Goal: Obtain resource: Download file/media

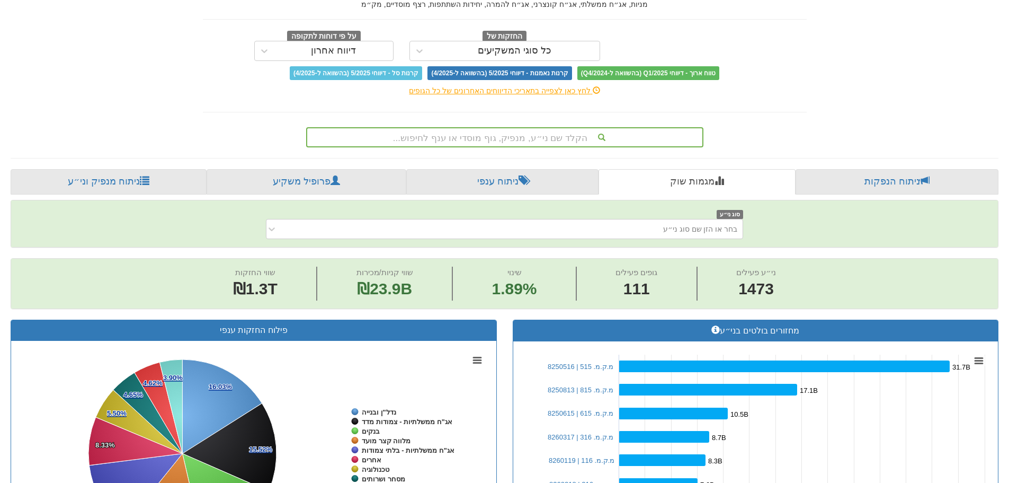
scroll to position [159, 0]
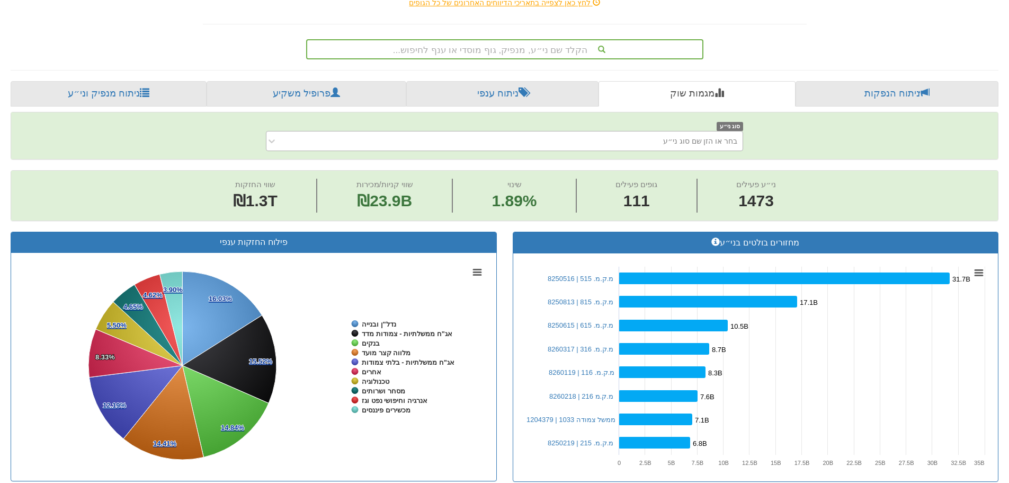
click at [602, 136] on div "בחר או הזן שם סוג ני״ע" at bounding box center [513, 140] width 460 height 17
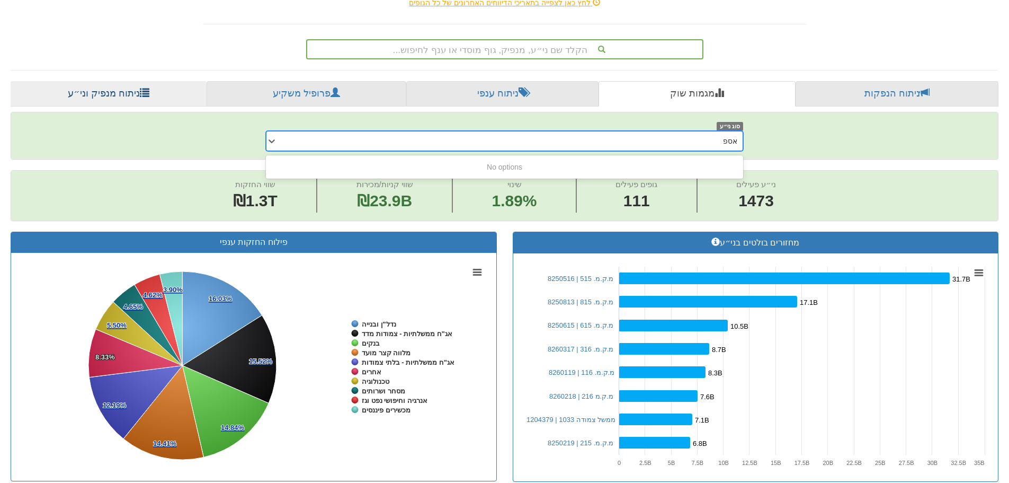
type input "אספ"
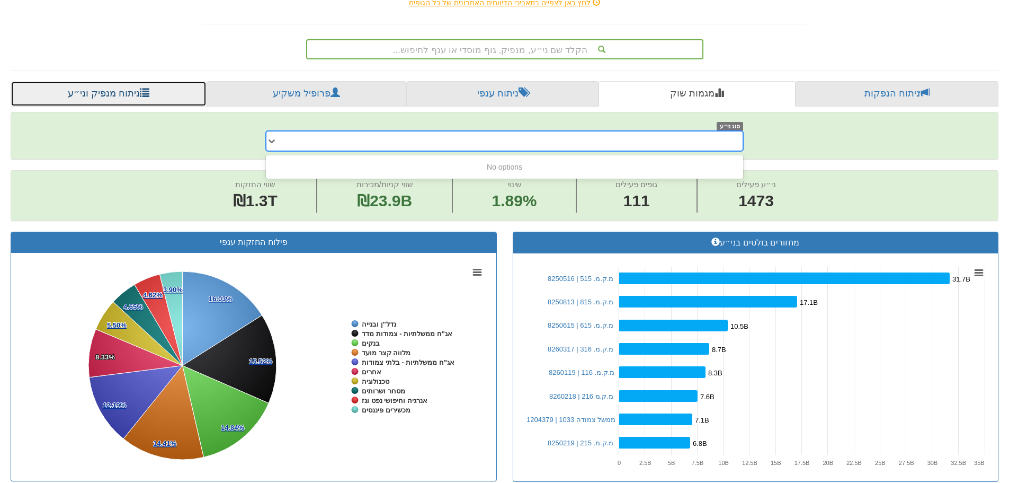
click at [71, 100] on link "ניתוח מנפיק וני״ע" at bounding box center [109, 93] width 196 height 25
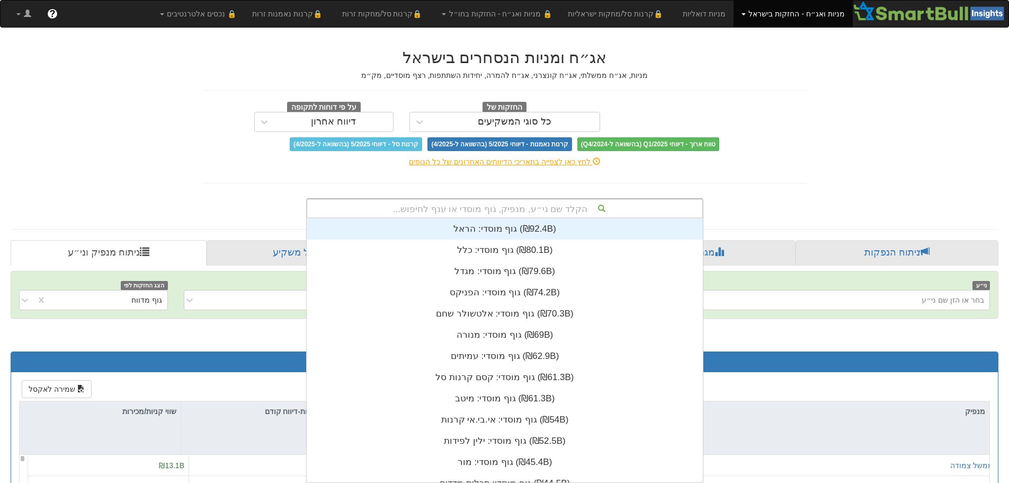
click at [469, 211] on div "הקלד שם ני״ע, מנפיק, גוף מוסדי או ענף לחיפוש..." at bounding box center [504, 208] width 395 height 18
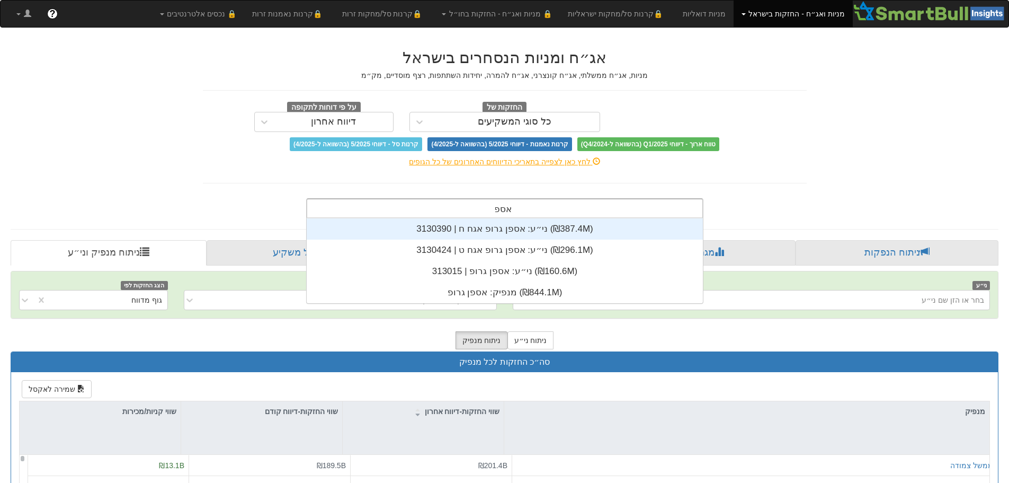
scroll to position [85, 0]
type input "אספן"
click at [474, 227] on div "ני״ע: ‏אספן גרופ אגח ח | 3130390 ‎(₪387.4M)‎" at bounding box center [505, 228] width 396 height 21
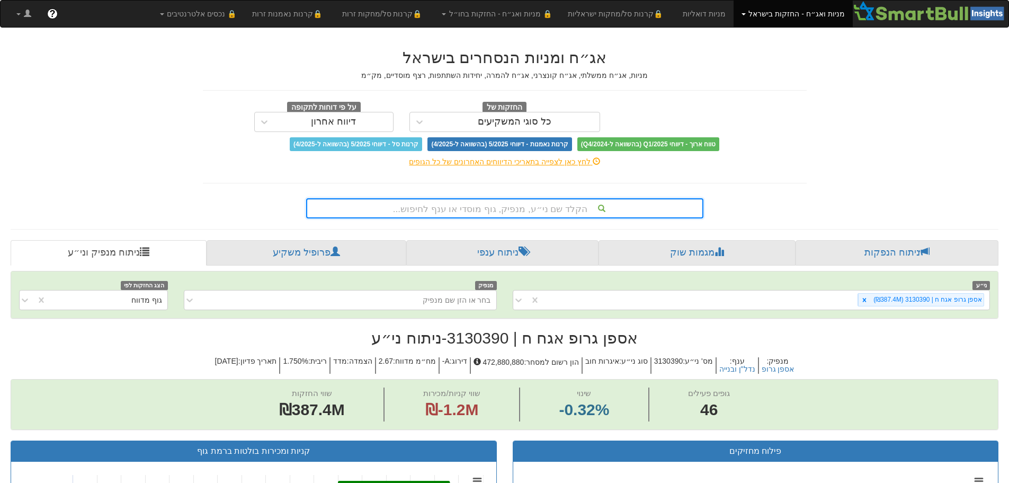
click at [473, 212] on div "הקלד שם ני״ע, מנפיק, גוף מוסדי או ענף לחיפוש..." at bounding box center [504, 208] width 395 height 18
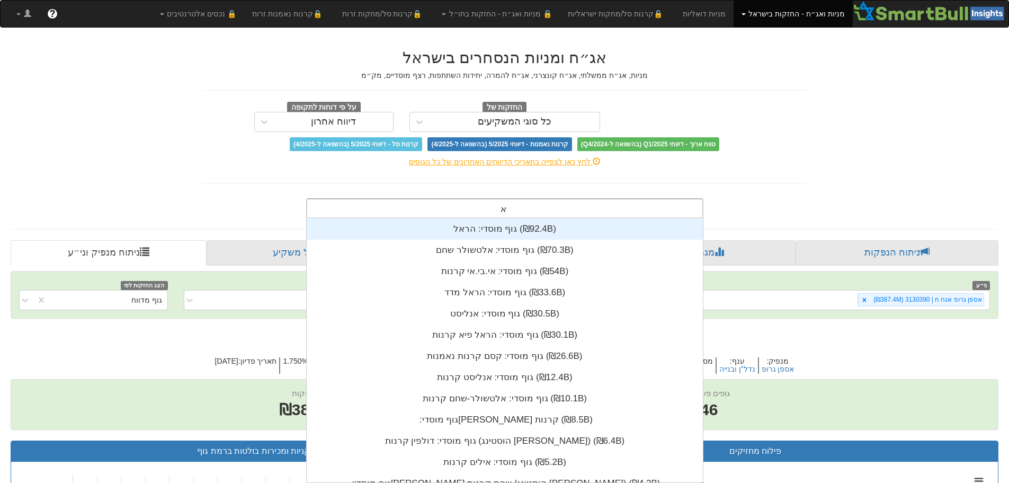
scroll to position [0, 1931]
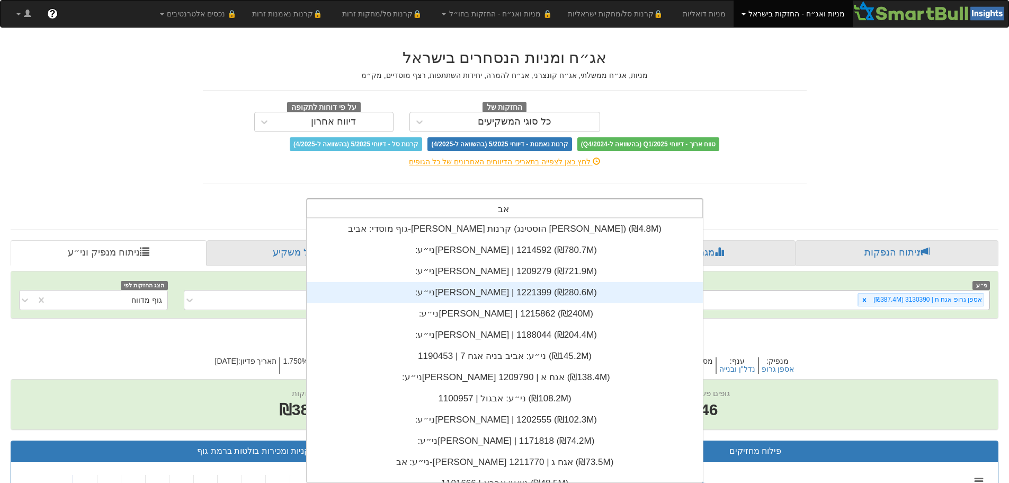
type input "אב"
click at [779, 301] on div "אספן גרופ אגח ח | 3130390 (₪387.4M)" at bounding box center [765, 299] width 450 height 17
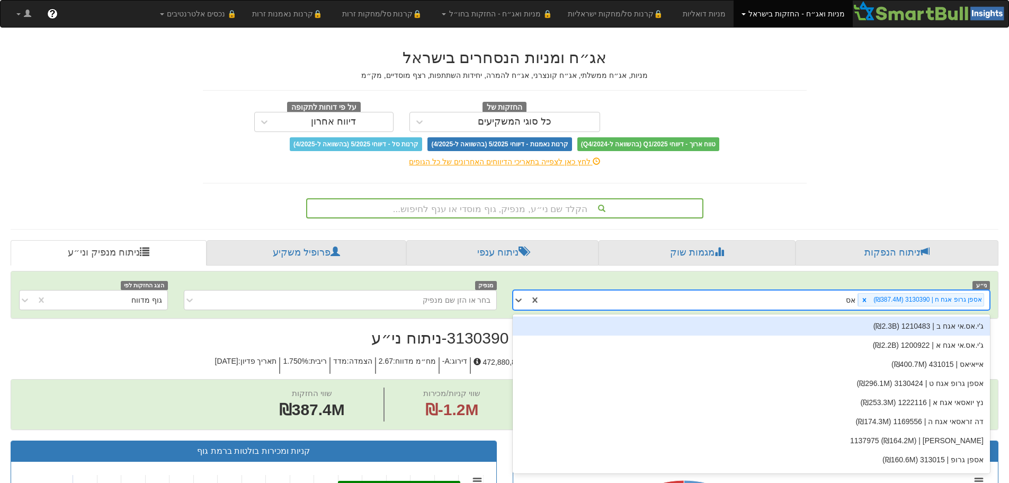
type input "אספ"
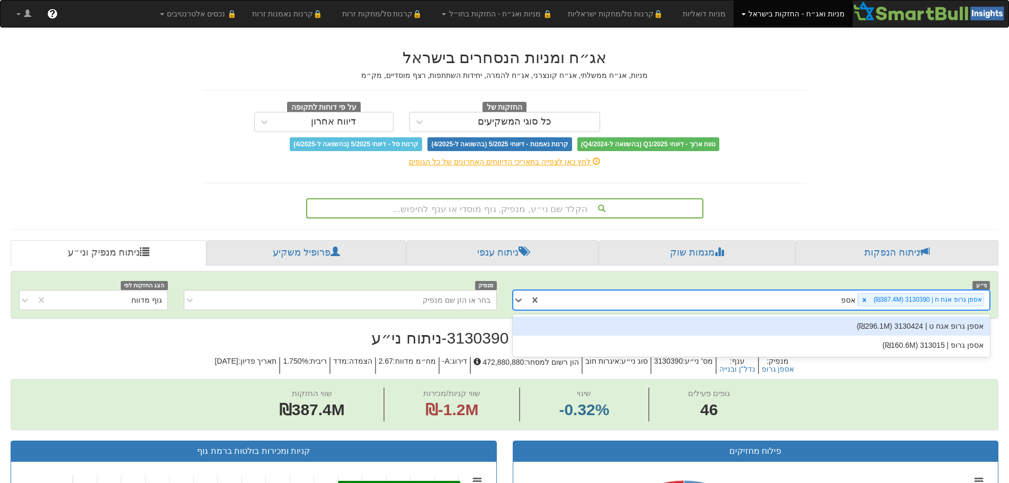
click at [825, 325] on div "אספן גרופ אגח ט | 3130424 (₪296.1M)" at bounding box center [752, 325] width 478 height 19
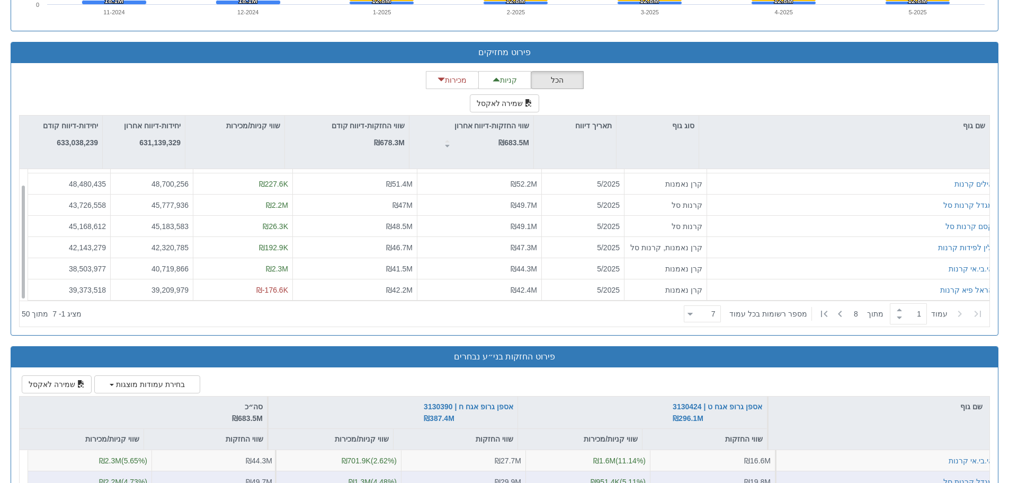
scroll to position [1060, 0]
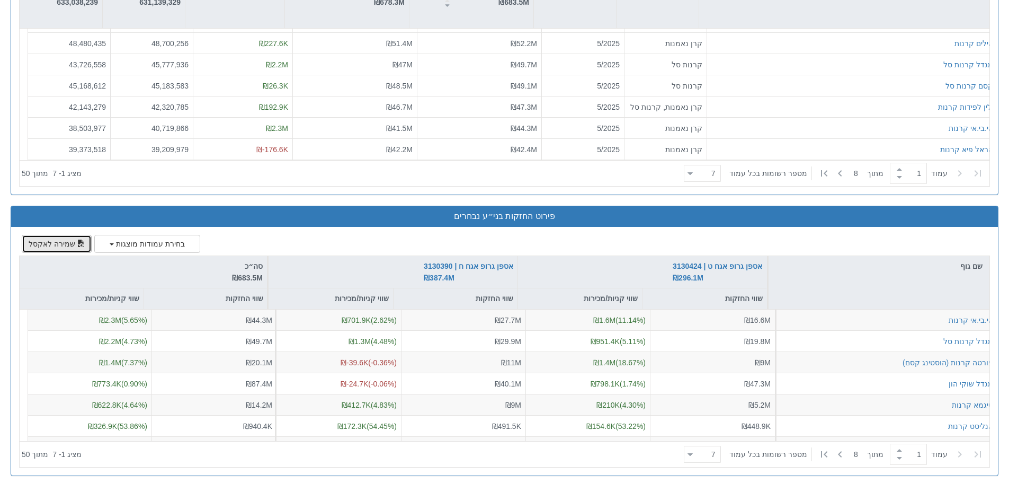
click at [62, 239] on button "שמירה לאקסל" at bounding box center [57, 244] width 70 height 18
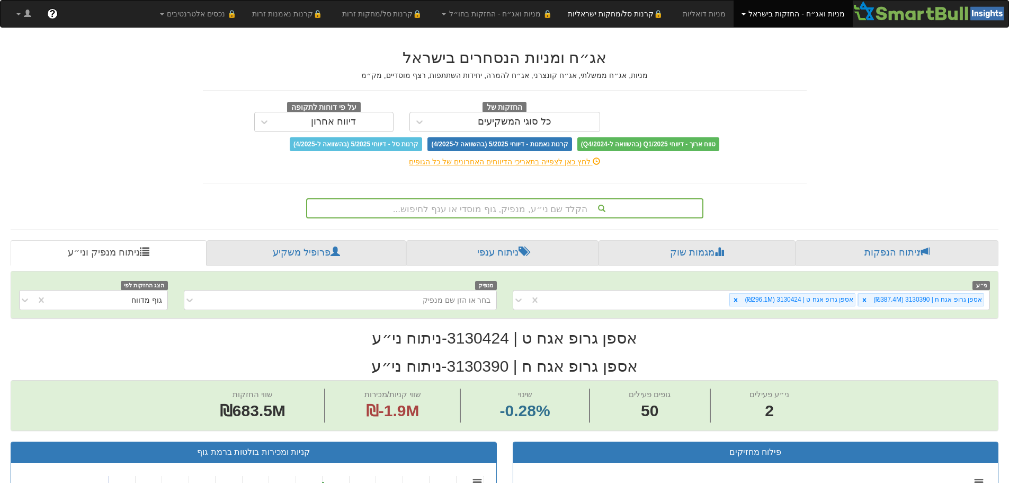
scroll to position [0, 1931]
click at [740, 301] on icon at bounding box center [735, 299] width 7 height 7
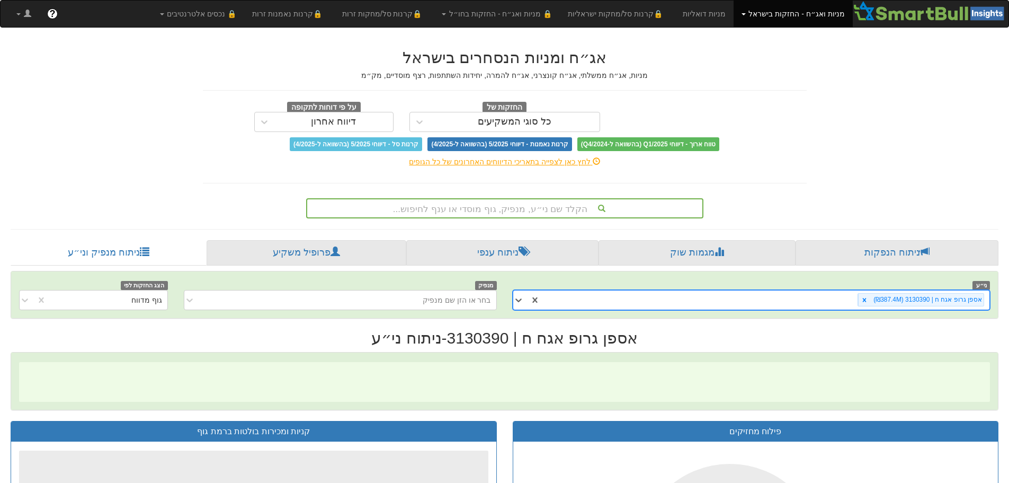
scroll to position [0, 1931]
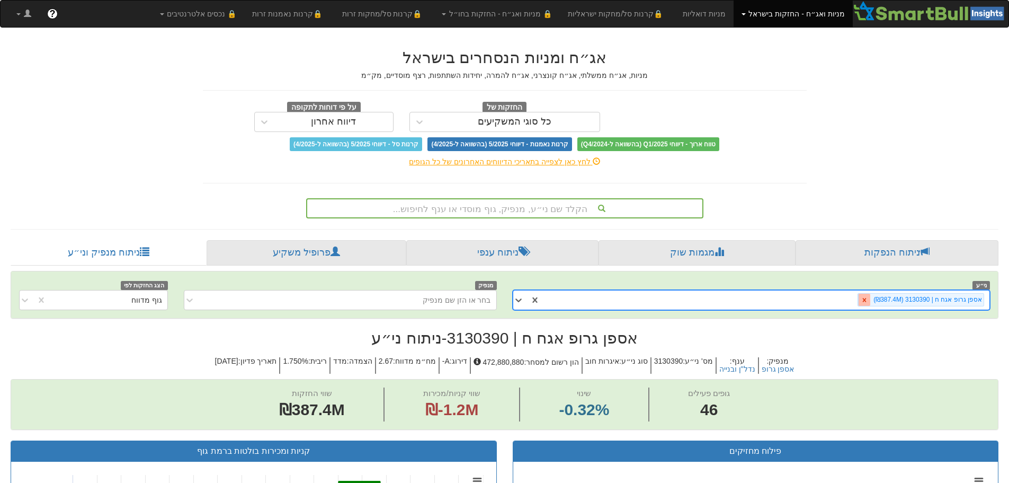
click at [868, 301] on icon at bounding box center [864, 299] width 7 height 7
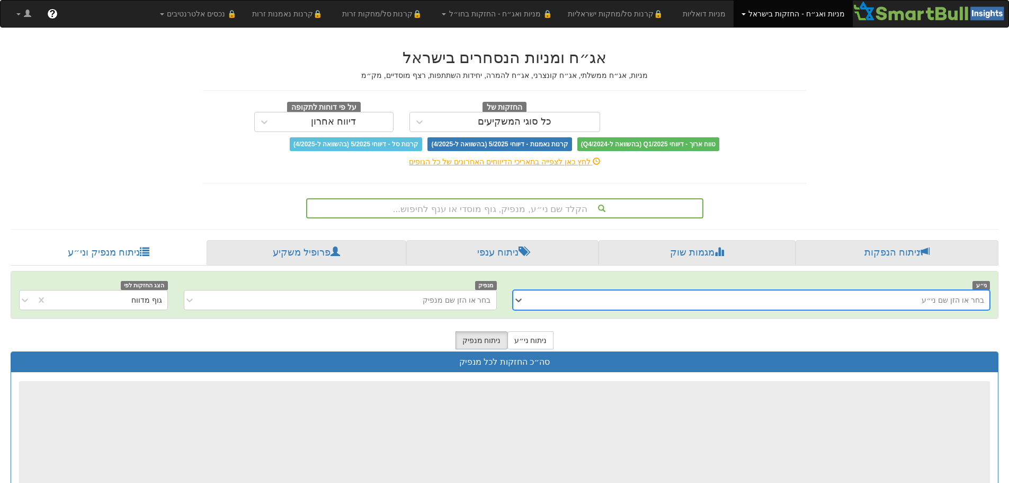
click at [874, 301] on div "בחר או הזן שם ני״ע" at bounding box center [760, 299] width 460 height 17
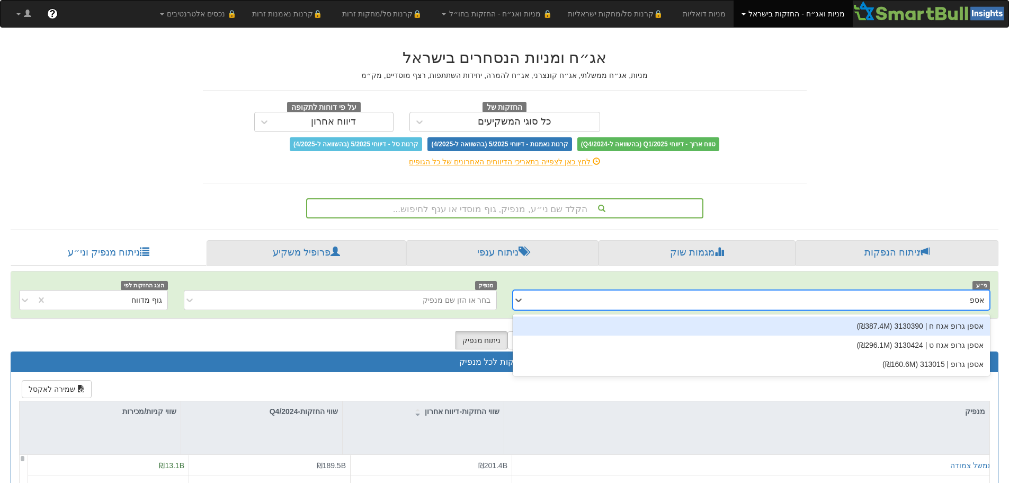
type input "אספן"
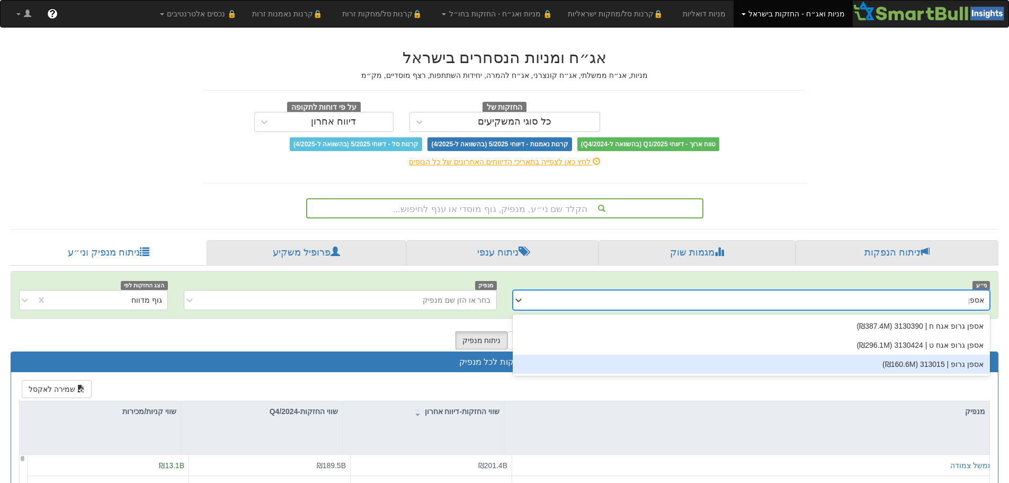
click at [891, 358] on div "אספן גרופ | 313015 (₪160.6M)" at bounding box center [752, 363] width 478 height 19
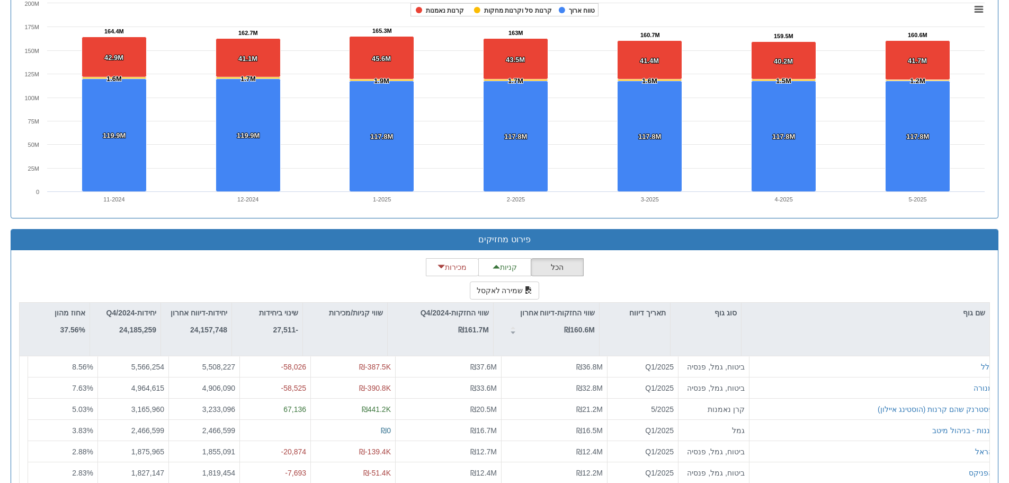
scroll to position [784, 0]
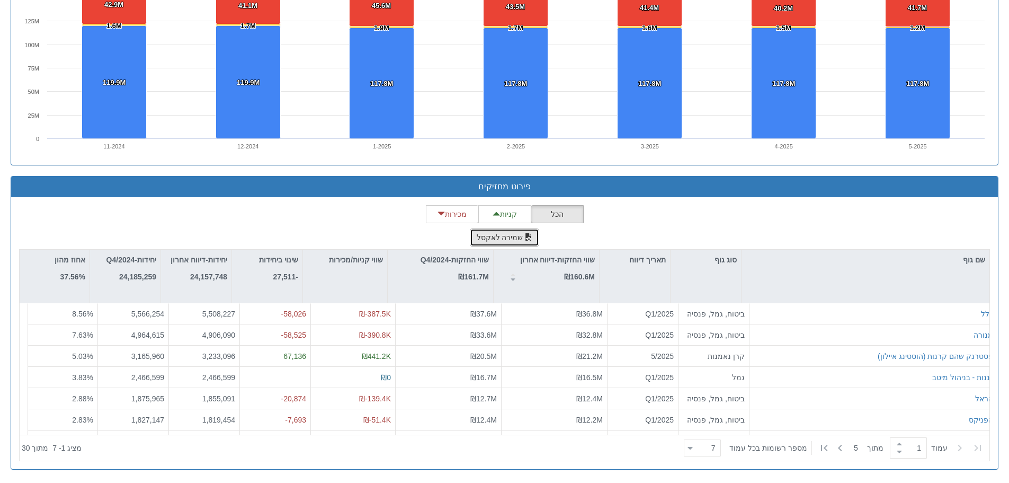
click at [515, 241] on button "שמירה לאקסל" at bounding box center [505, 237] width 70 height 18
